Goal: Task Accomplishment & Management: Complete application form

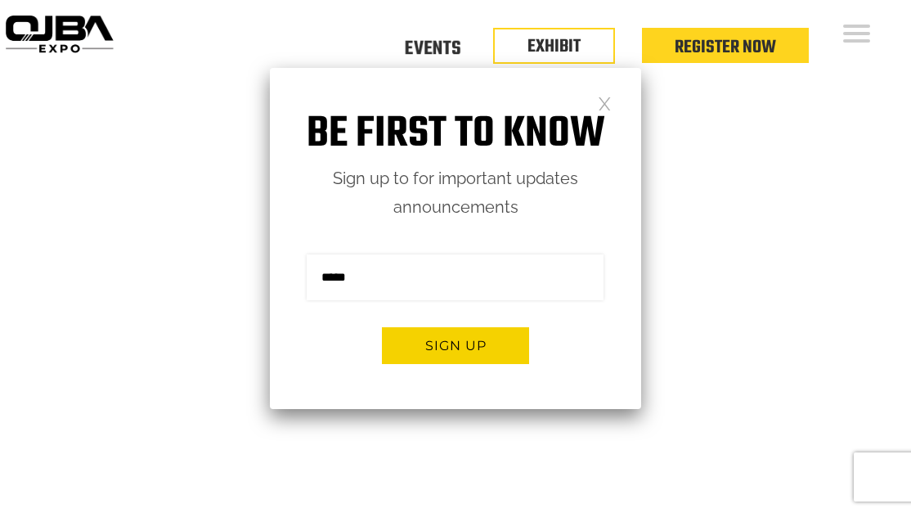
click at [591, 109] on h1 "Be first to know" at bounding box center [455, 135] width 371 height 52
click at [610, 104] on link at bounding box center [605, 103] width 14 height 14
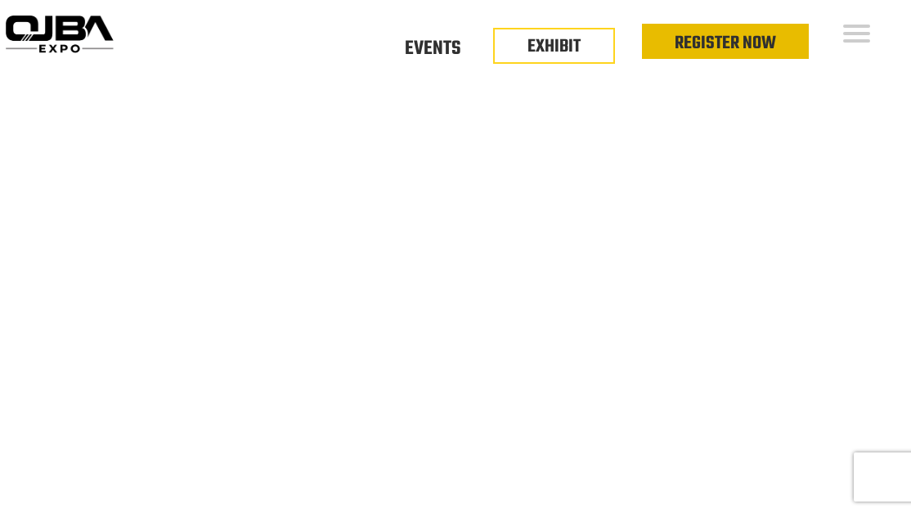
click at [742, 43] on link "Register Now" at bounding box center [725, 43] width 101 height 28
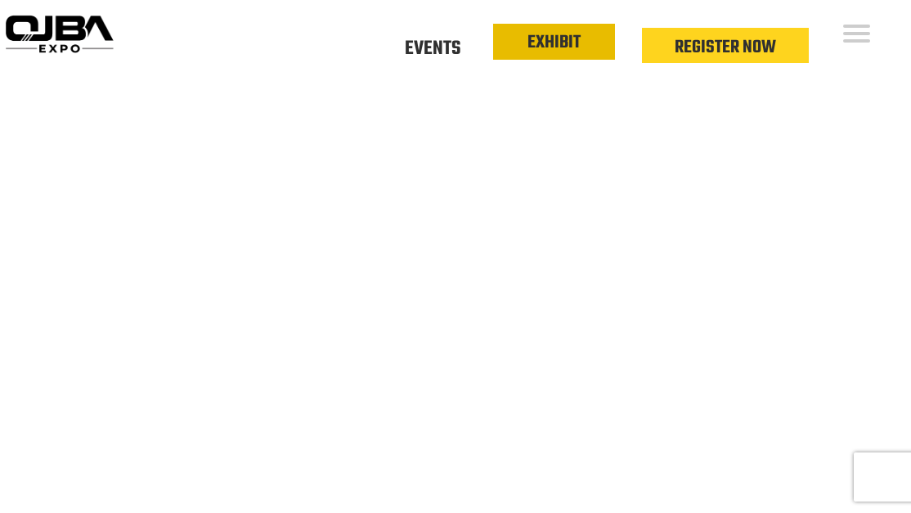
click at [517, 50] on li "EXHIBIT" at bounding box center [554, 42] width 122 height 36
click at [546, 46] on link "EXHIBIT" at bounding box center [554, 43] width 53 height 28
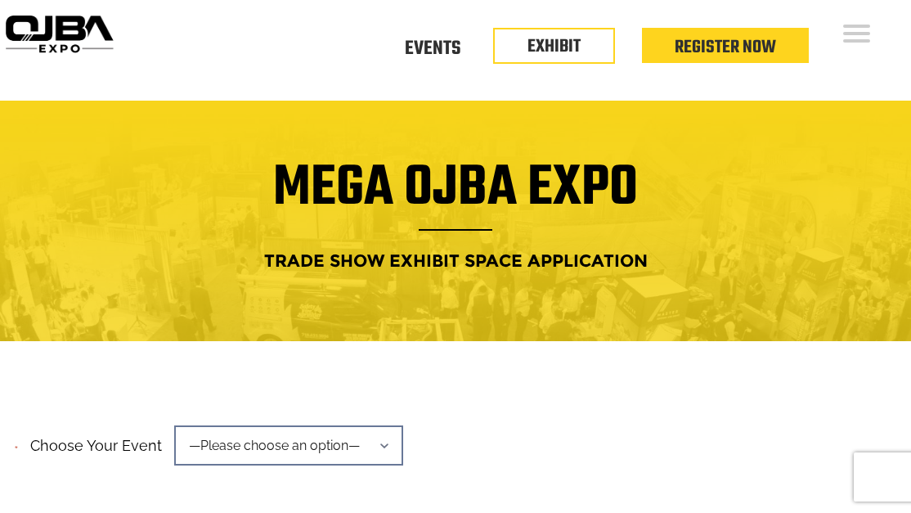
scroll to position [339, 0]
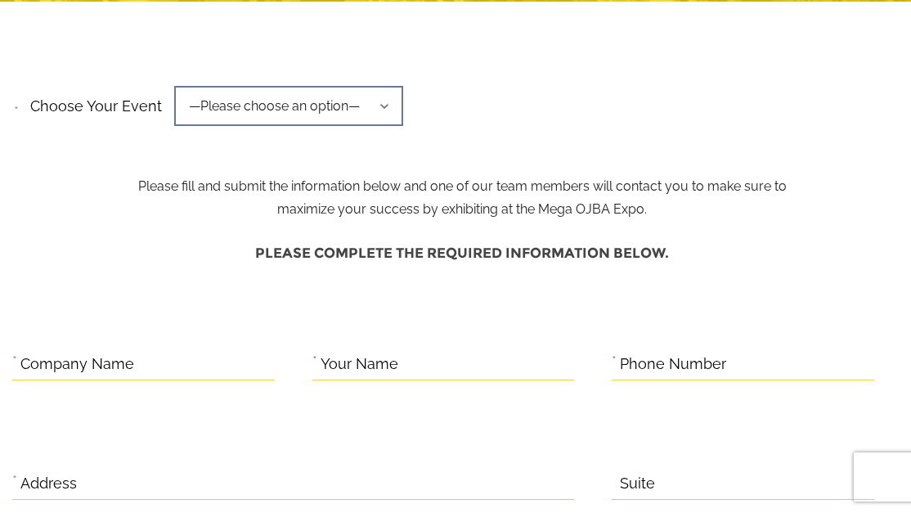
click at [375, 98] on span "—Please choose an option—" at bounding box center [288, 106] width 229 height 40
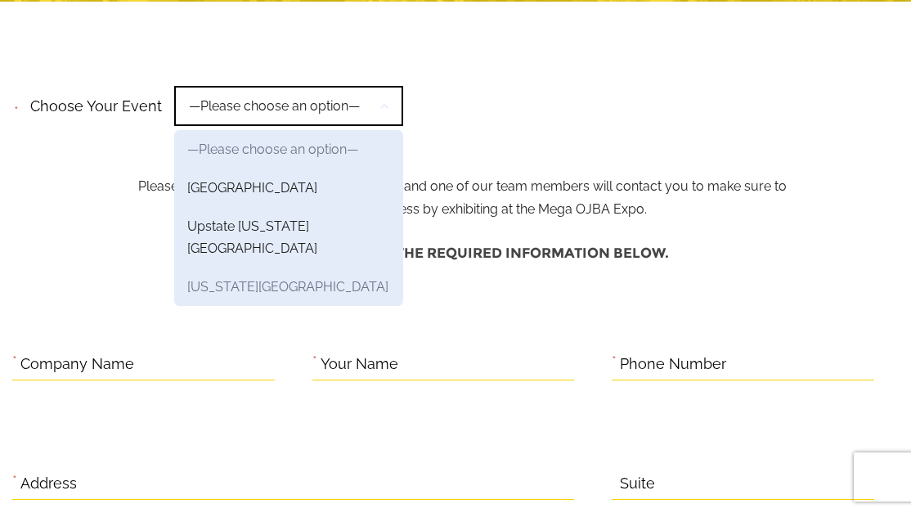
click at [224, 268] on link "New York Region" at bounding box center [288, 287] width 229 height 38
